Goal: Navigation & Orientation: Find specific page/section

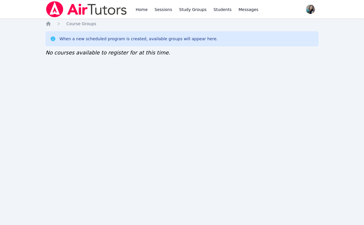
click at [76, 67] on div "Home Course Groups When a new scheduled program is created, available groups wi…" at bounding box center [181, 44] width 273 height 47
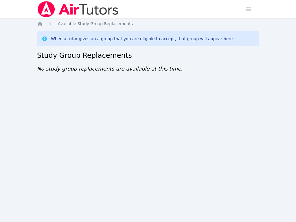
click at [170, 99] on div "Home Sessions Study Groups Students Messages Open user menu Sokha Lee Open main…" at bounding box center [148, 111] width 296 height 222
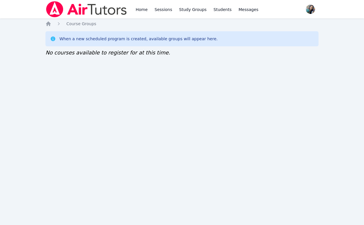
click at [73, 65] on div "Home Course Groups When a new scheduled program is created, available groups wi…" at bounding box center [181, 44] width 273 height 47
